Goal: Task Accomplishment & Management: Manage account settings

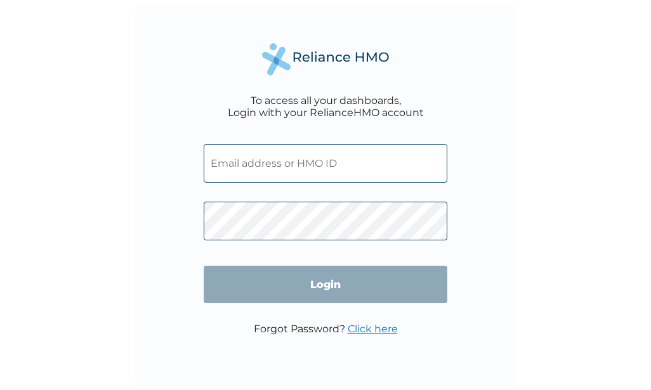
click at [261, 161] on input "text" at bounding box center [326, 163] width 244 height 39
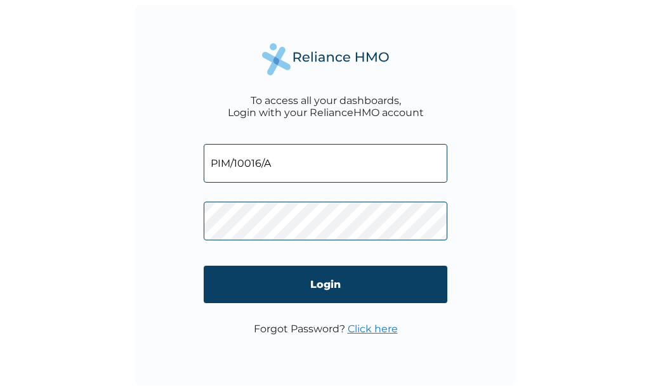
type input "PIM/10016/A"
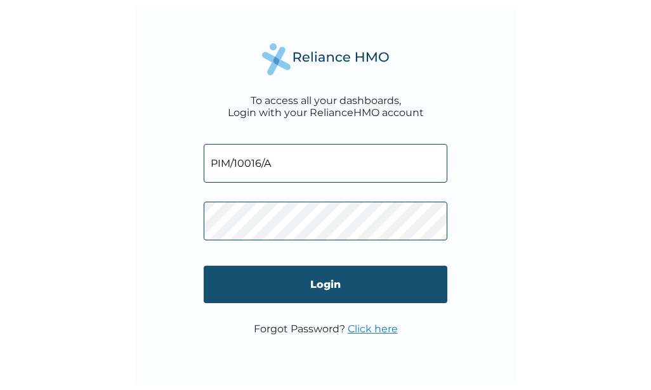
click at [291, 279] on input "Login" at bounding box center [326, 284] width 244 height 37
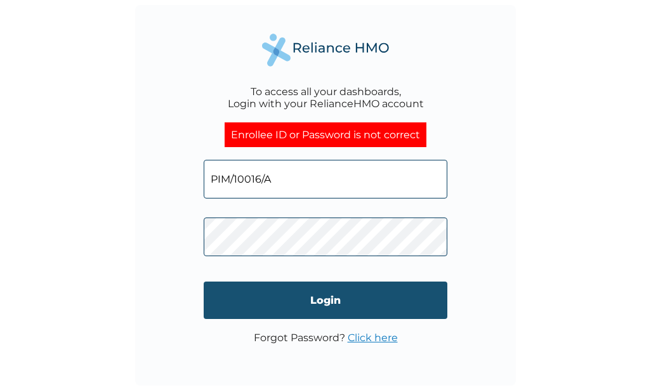
click at [296, 303] on input "Login" at bounding box center [326, 300] width 244 height 37
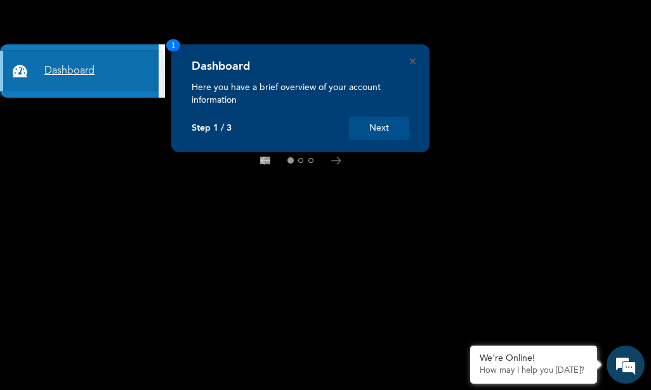
click at [88, 67] on link "Dashboard" at bounding box center [79, 71] width 159 height 41
click at [294, 84] on p "Here you have a brief overview of your account information" at bounding box center [301, 93] width 218 height 25
click at [383, 122] on button "Next" at bounding box center [379, 128] width 60 height 23
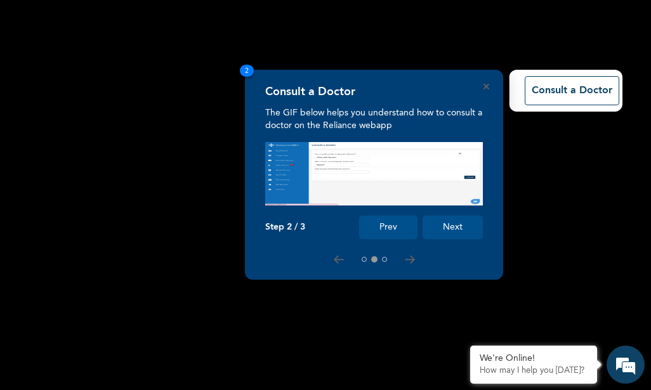
click at [448, 225] on button "Next" at bounding box center [453, 227] width 60 height 23
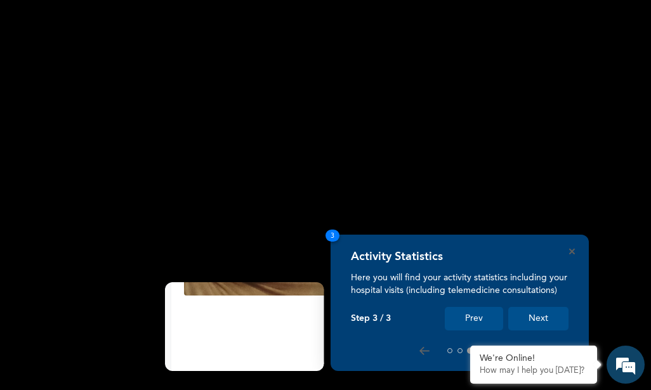
scroll to position [174, 0]
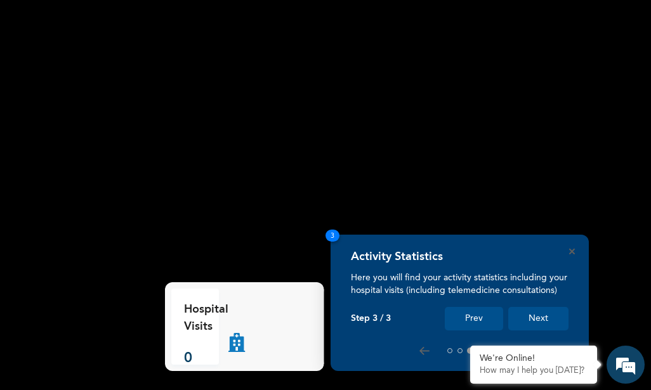
click at [471, 314] on button "Prev" at bounding box center [474, 318] width 58 height 23
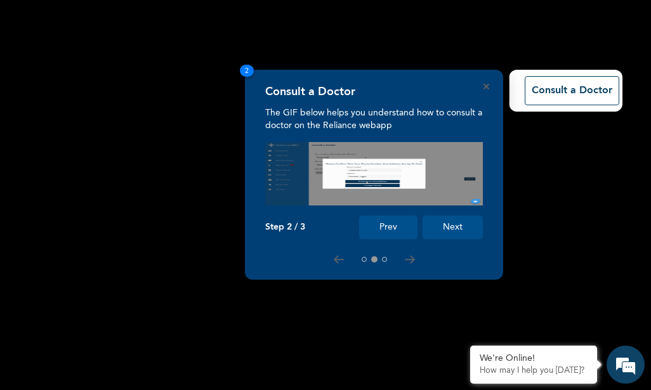
click at [379, 220] on button "Prev" at bounding box center [388, 227] width 58 height 23
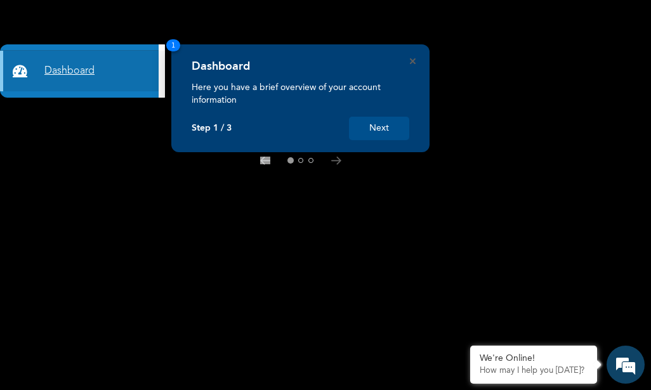
click at [81, 58] on link "Dashboard" at bounding box center [79, 71] width 159 height 41
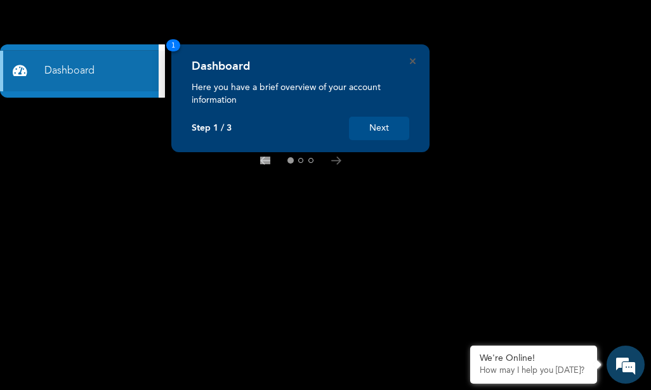
click at [232, 88] on p "Here you have a brief overview of your account information" at bounding box center [301, 93] width 218 height 25
drag, startPoint x: 232, startPoint y: 88, endPoint x: 267, endPoint y: 95, distance: 35.6
click at [267, 95] on p "Here you have a brief overview of your account information" at bounding box center [301, 93] width 218 height 25
click at [266, 78] on div "Dashboard" at bounding box center [301, 71] width 218 height 22
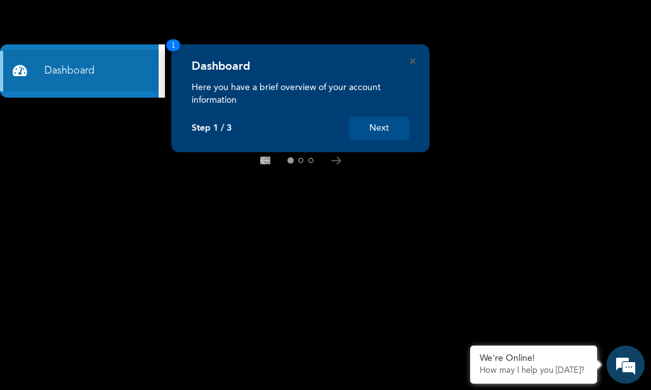
click at [371, 136] on button "Next" at bounding box center [379, 128] width 60 height 23
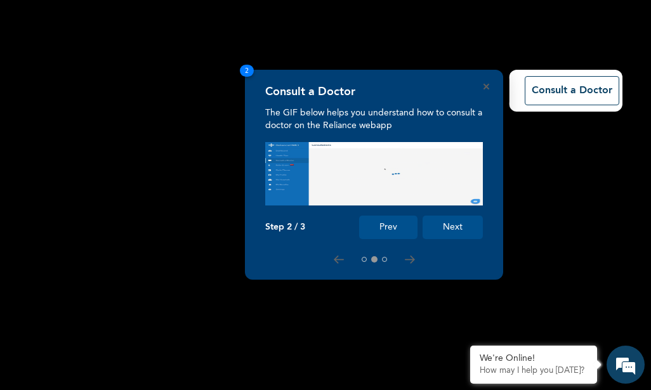
click at [365, 165] on img at bounding box center [374, 173] width 218 height 63
click at [383, 230] on button "Prev" at bounding box center [388, 227] width 58 height 23
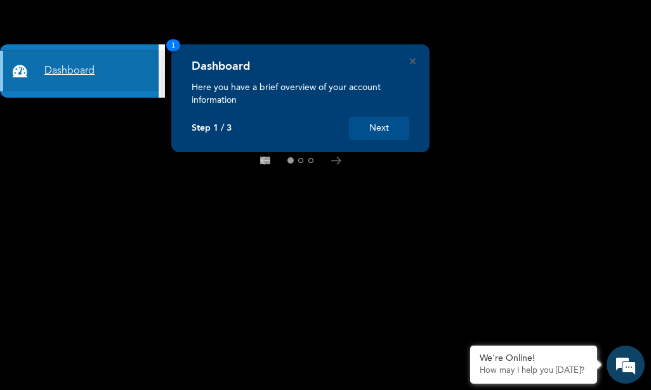
click at [124, 61] on link "Dashboard" at bounding box center [79, 71] width 159 height 41
